Goal: Task Accomplishment & Management: Manage account settings

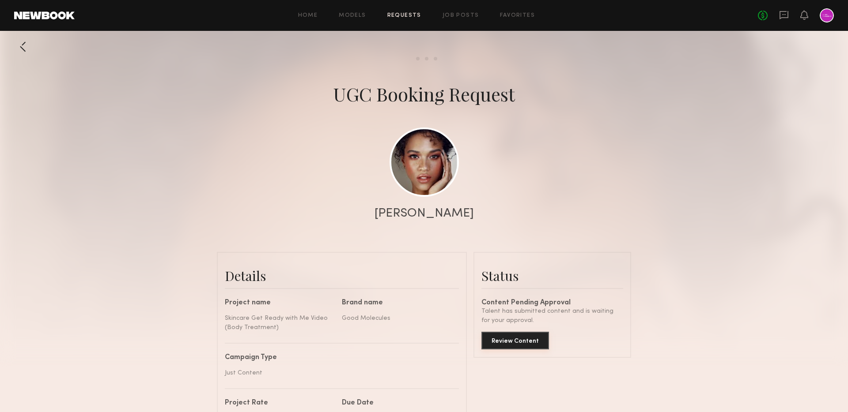
scroll to position [1767, 0]
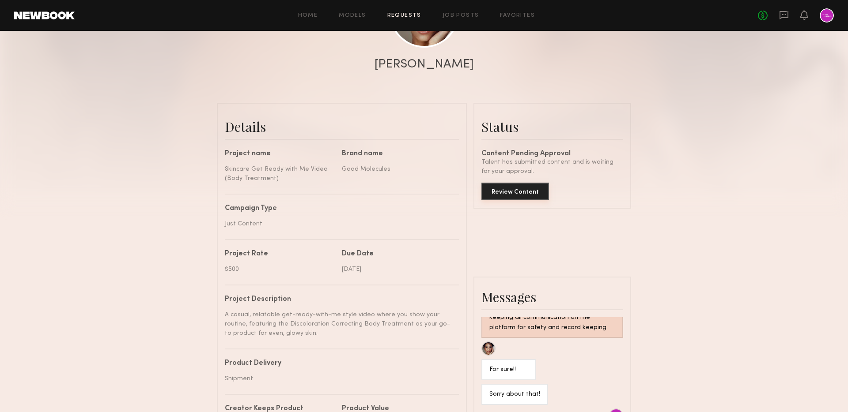
click at [496, 193] on button "Review Content" at bounding box center [515, 192] width 68 height 18
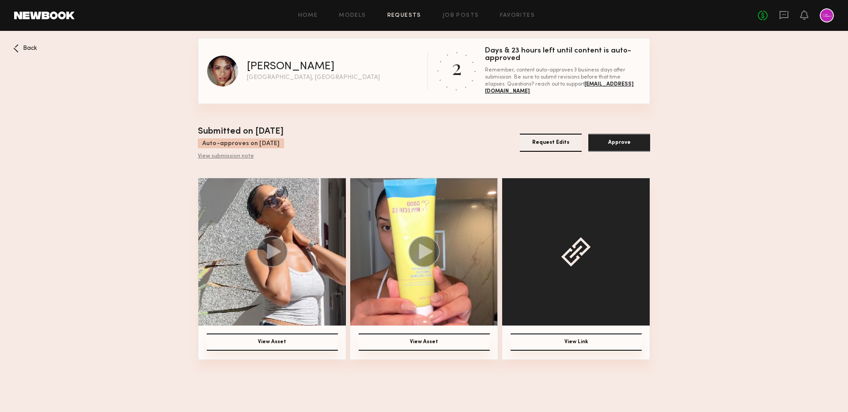
click at [276, 253] on icon at bounding box center [274, 251] width 14 height 15
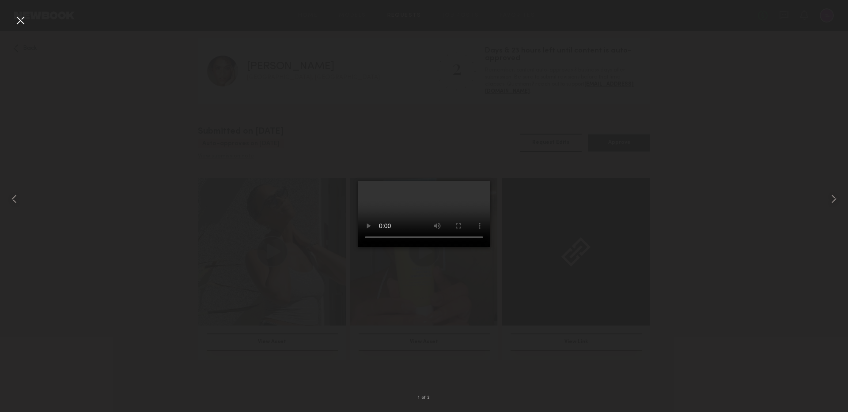
click at [20, 18] on div at bounding box center [20, 20] width 14 height 14
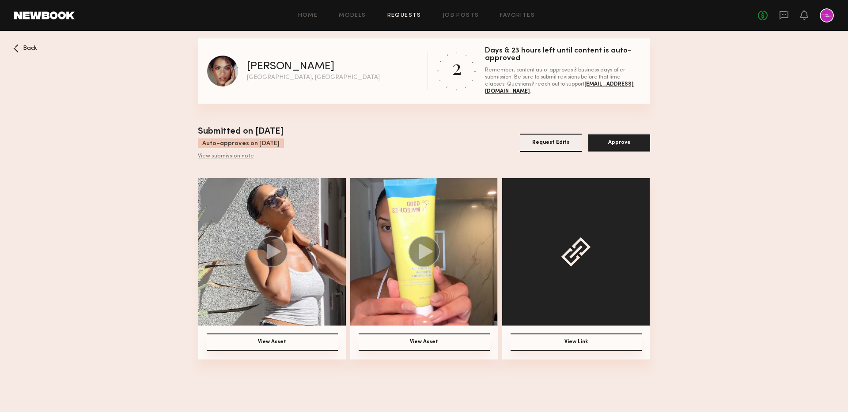
click at [264, 344] on button "View Asset" at bounding box center [272, 342] width 131 height 17
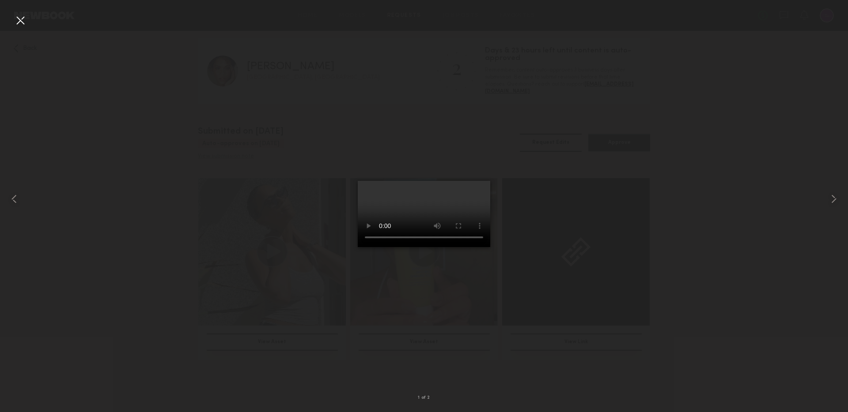
click at [435, 221] on video at bounding box center [424, 214] width 132 height 66
click at [15, 19] on div at bounding box center [20, 20] width 14 height 14
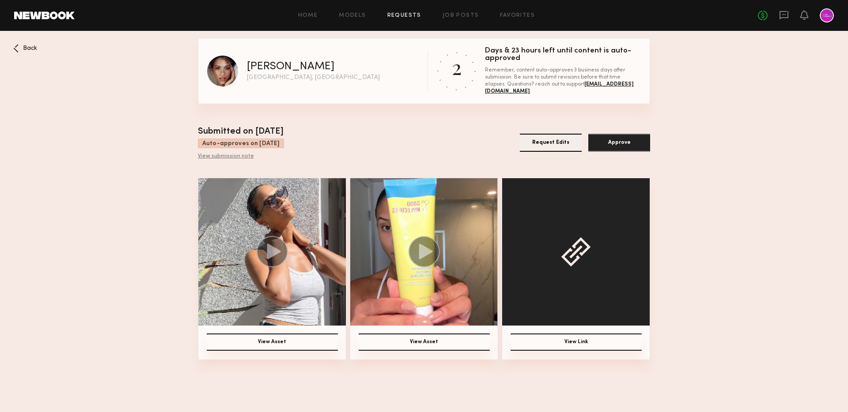
click at [419, 258] on circle at bounding box center [424, 251] width 31 height 31
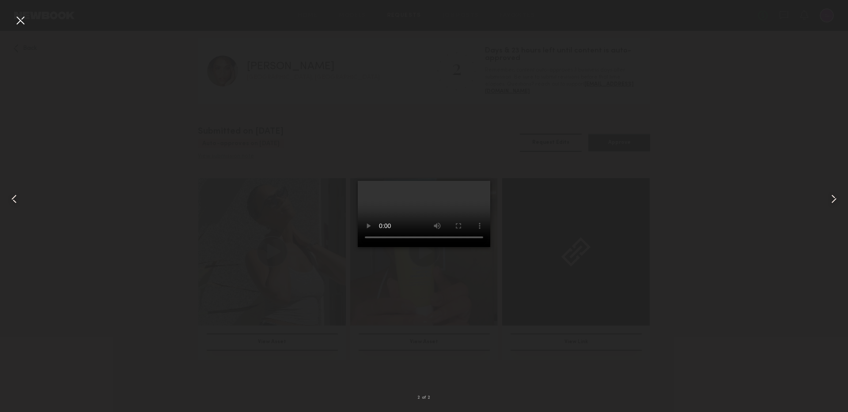
click at [393, 240] on video at bounding box center [424, 214] width 132 height 66
click at [23, 21] on div at bounding box center [20, 20] width 14 height 14
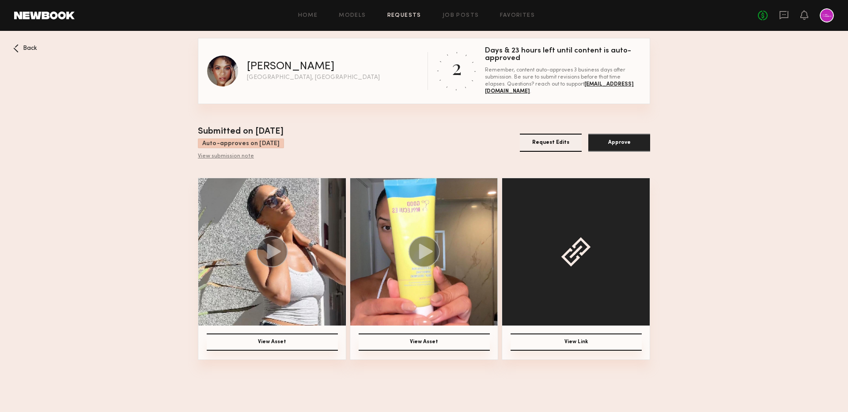
click at [564, 342] on button "View Link" at bounding box center [576, 342] width 131 height 17
click at [688, 261] on nb-booking-gallery "Back [PERSON_NAME] W [GEOGRAPHIC_DATA], [GEOGRAPHIC_DATA] 2 Days & 23 hours lef…" at bounding box center [424, 199] width 848 height 322
click at [426, 340] on button "View Asset" at bounding box center [424, 342] width 131 height 17
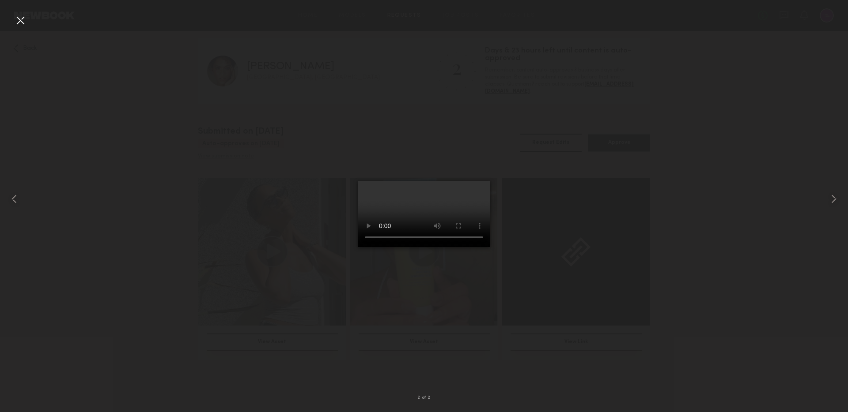
click at [24, 23] on div at bounding box center [20, 20] width 14 height 14
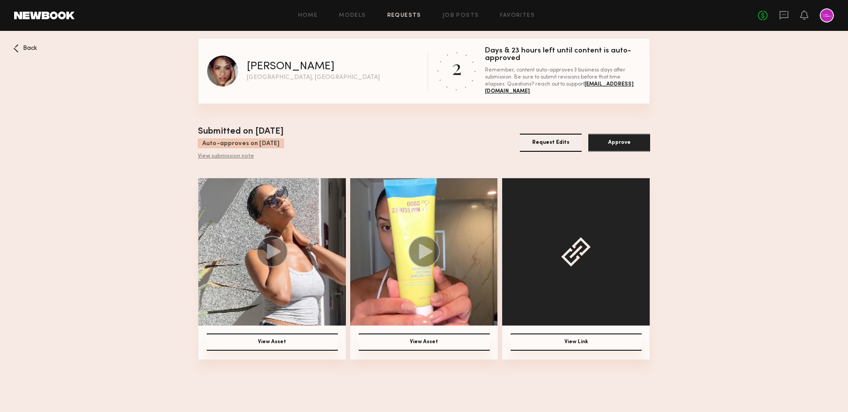
click at [427, 264] on circle at bounding box center [424, 251] width 31 height 31
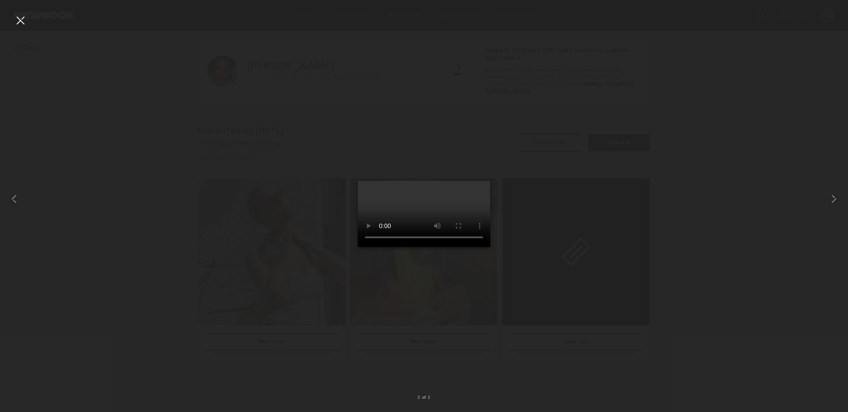
click at [21, 20] on div at bounding box center [20, 20] width 14 height 14
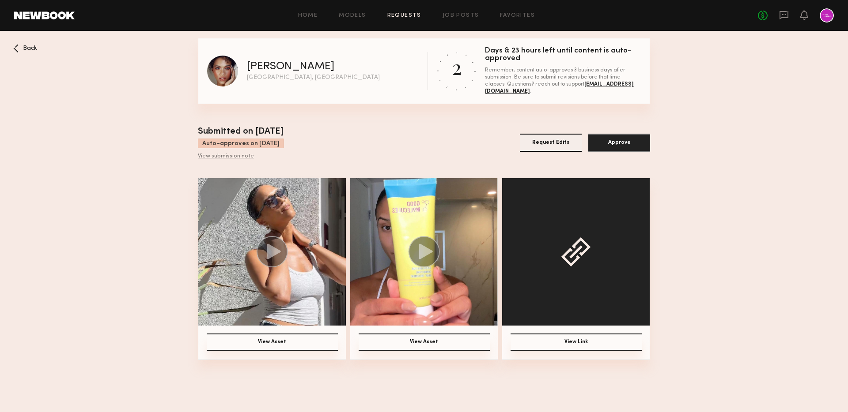
click at [267, 346] on button "View Asset" at bounding box center [272, 342] width 131 height 17
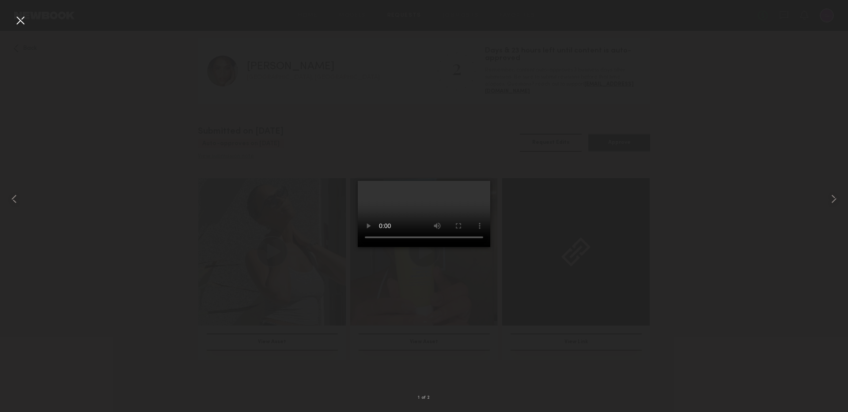
click at [23, 17] on div at bounding box center [20, 20] width 14 height 14
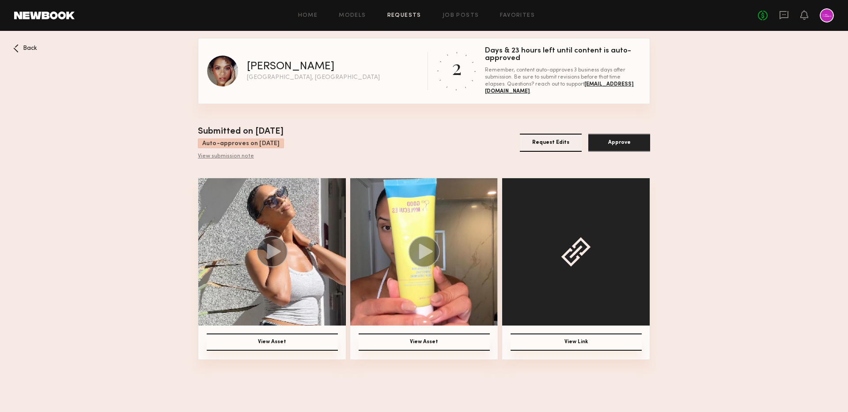
click at [275, 252] on icon at bounding box center [274, 251] width 14 height 15
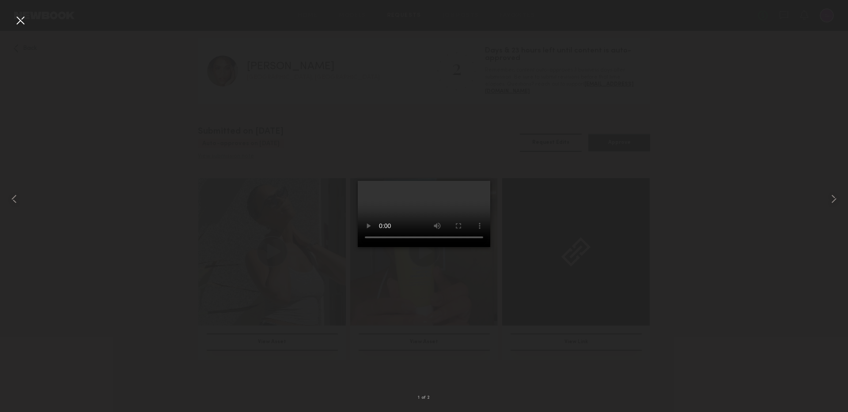
click at [24, 15] on div at bounding box center [20, 20] width 14 height 14
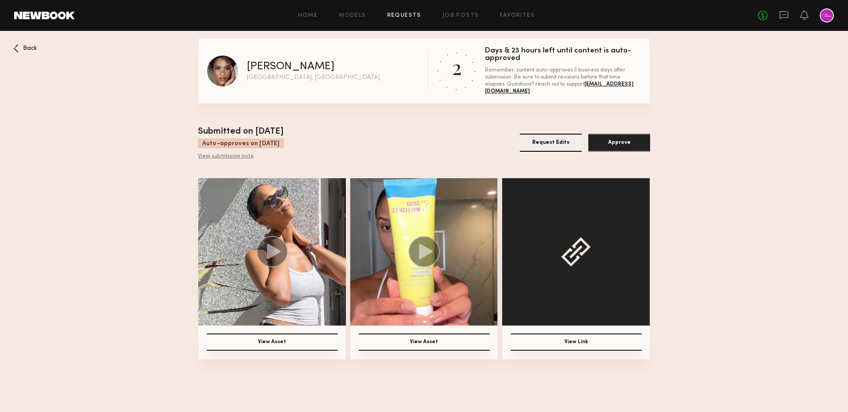
click at [122, 156] on nb-booking-gallery "Back [PERSON_NAME] W [GEOGRAPHIC_DATA], [GEOGRAPHIC_DATA] 2 Days & 23 hours lef…" at bounding box center [424, 199] width 848 height 322
